Goal: Task Accomplishment & Management: Manage account settings

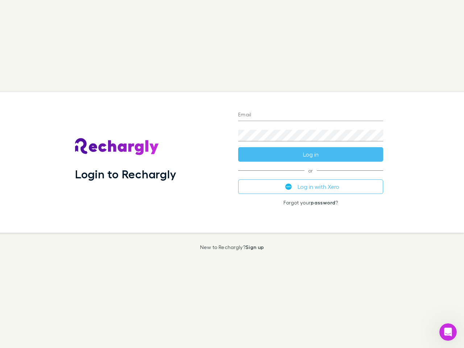
click at [232, 174] on div "Login to Rechargly" at bounding box center [150, 162] width 163 height 141
click at [311, 115] on input "Email" at bounding box center [310, 115] width 145 height 12
click at [311, 154] on button "Log in" at bounding box center [310, 154] width 145 height 14
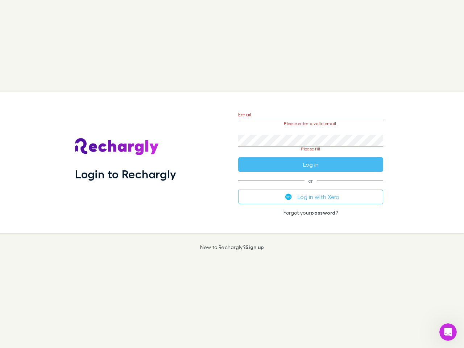
click at [311, 187] on div "Email Please enter a valid email. Password Please fill Log in or Log in with Xe…" at bounding box center [310, 162] width 157 height 141
click at [448, 332] on icon "Open Intercom Messenger" at bounding box center [448, 332] width 12 height 12
